Goal: Information Seeking & Learning: Learn about a topic

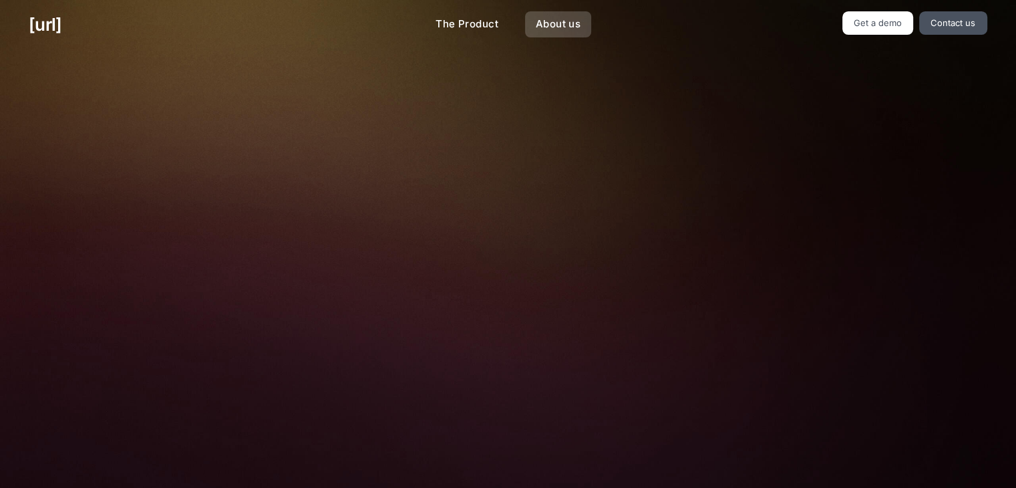
click at [553, 18] on link "About us" at bounding box center [558, 24] width 66 height 26
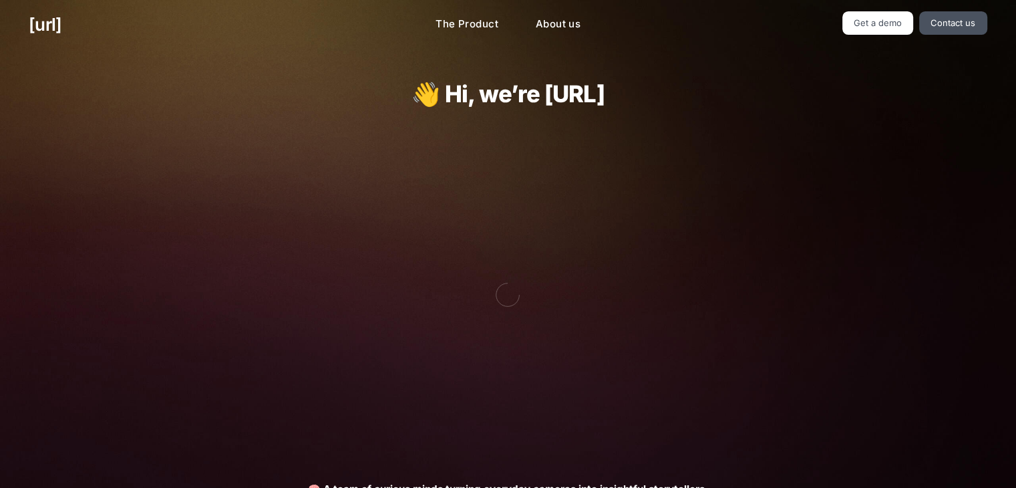
click at [494, 121] on div "👋 Hi, we’re [URL] 🧠 A team of curious minds turning everyday cameras into insig…" at bounding box center [508, 403] width 602 height 708
click at [515, 81] on h1 "👋 Hi, we’re [URL]" at bounding box center [507, 94] width 437 height 26
click at [481, 22] on link "The Product" at bounding box center [467, 24] width 84 height 26
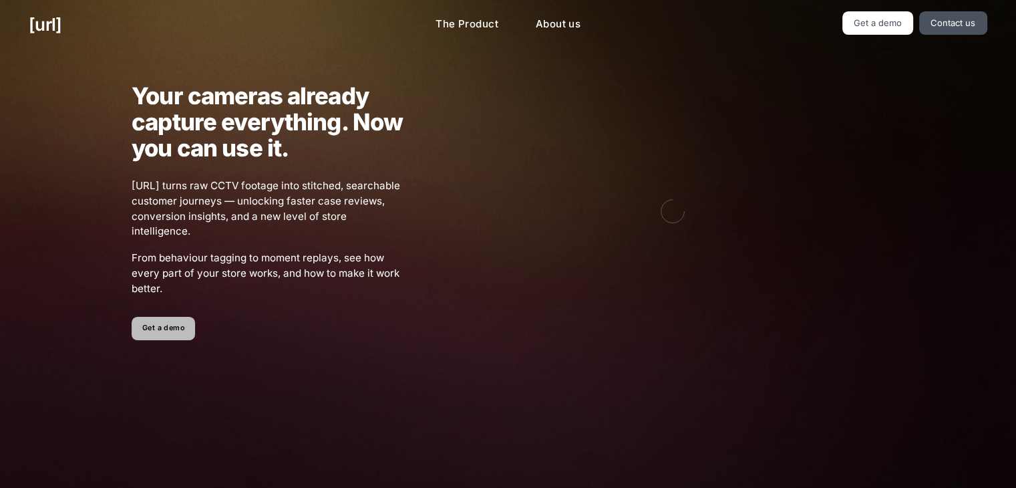
click at [168, 329] on link "Get a demo" at bounding box center [163, 328] width 63 height 23
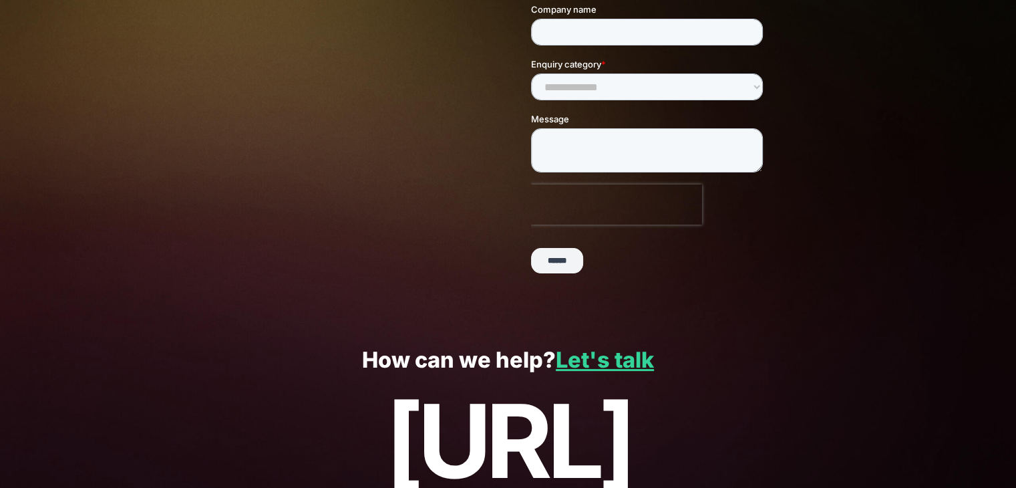
scroll to position [250, 0]
